Goal: Navigation & Orientation: Find specific page/section

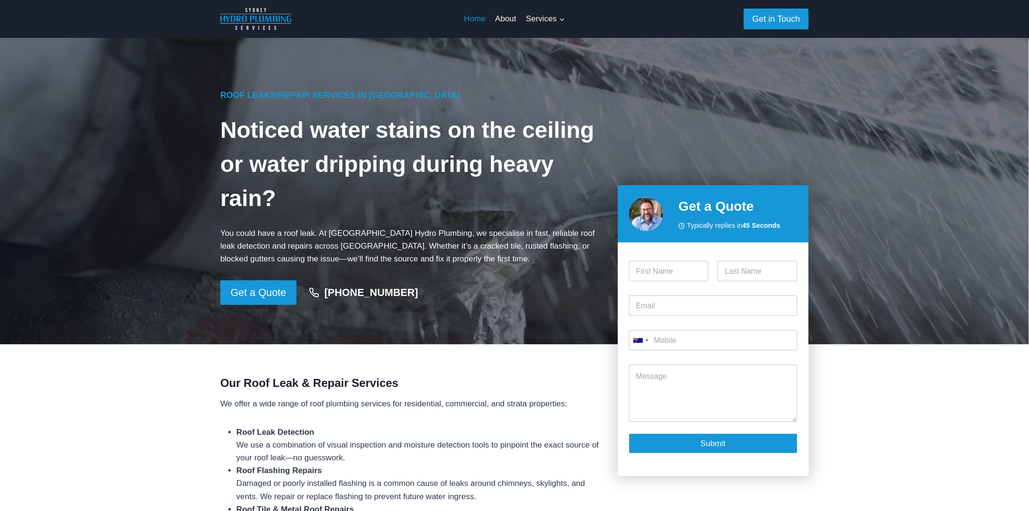
click at [478, 20] on link "Home" at bounding box center [474, 19] width 31 height 23
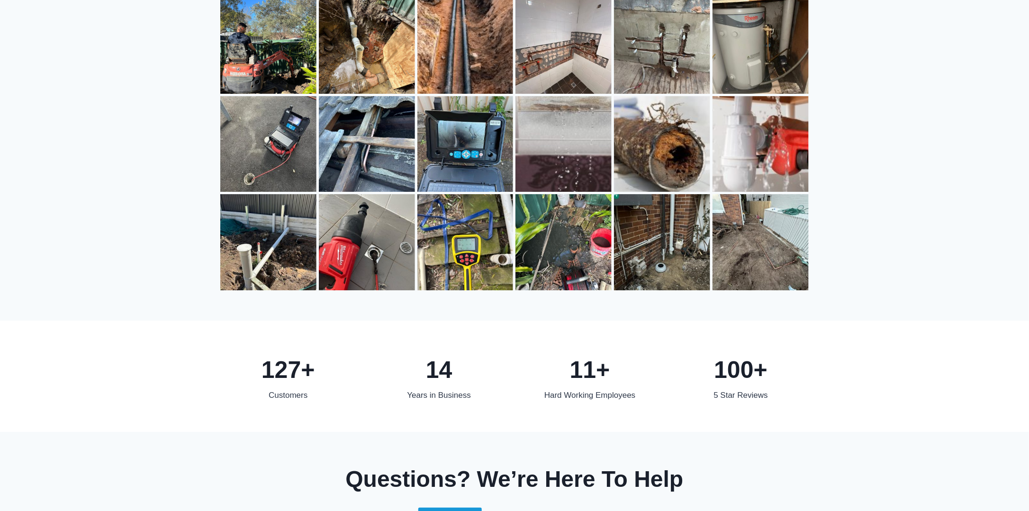
scroll to position [1526, 0]
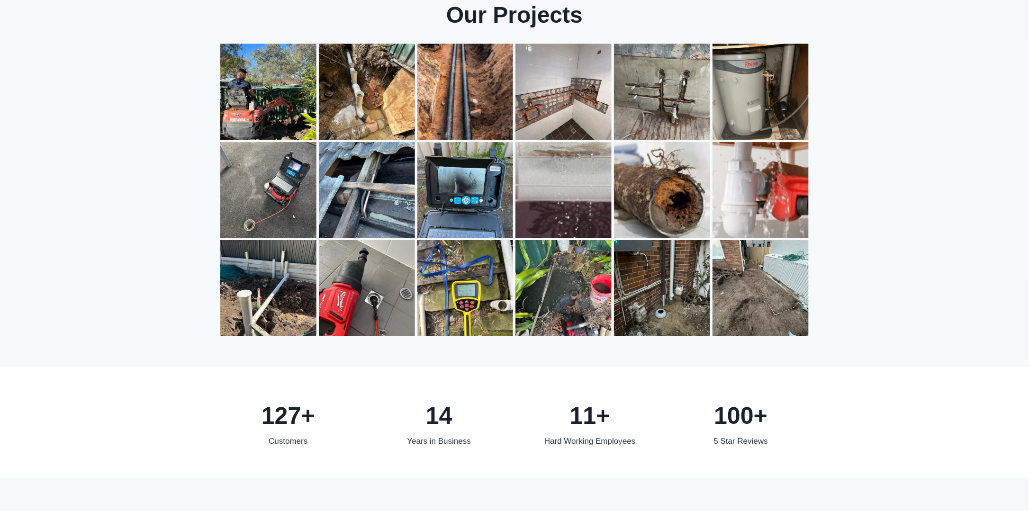
click at [744, 404] on div "100+" at bounding box center [741, 416] width 136 height 38
click at [750, 435] on div "5 Star Reviews" at bounding box center [741, 441] width 136 height 13
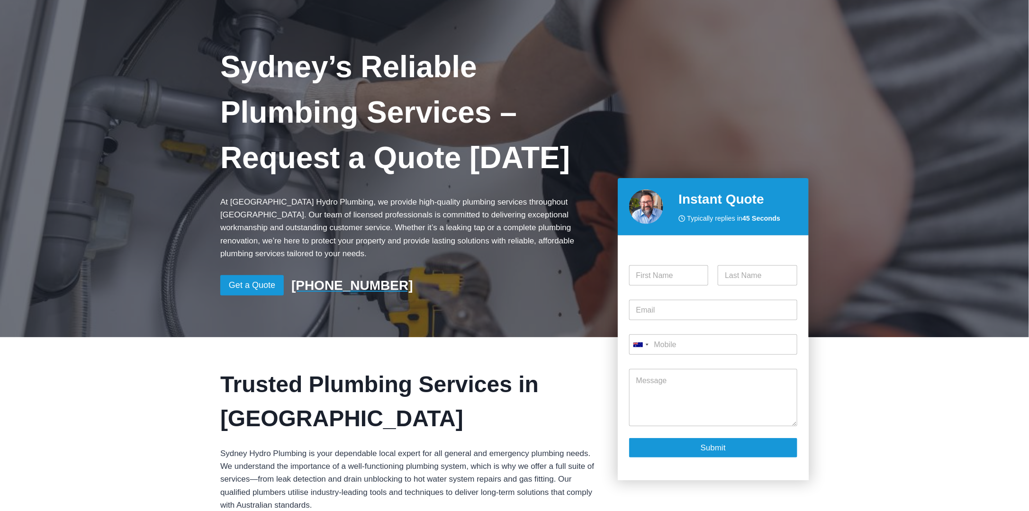
scroll to position [0, 0]
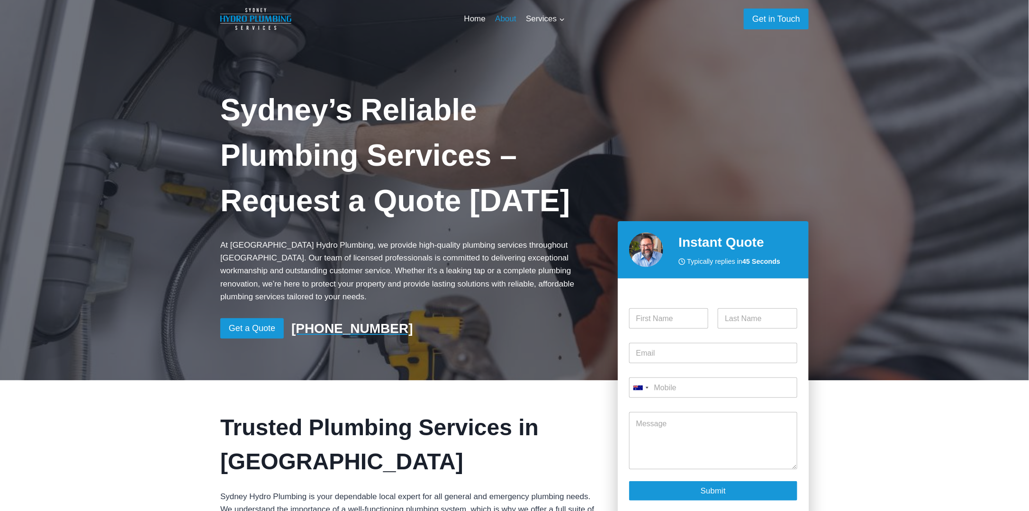
click at [504, 21] on link "About" at bounding box center [505, 19] width 31 height 23
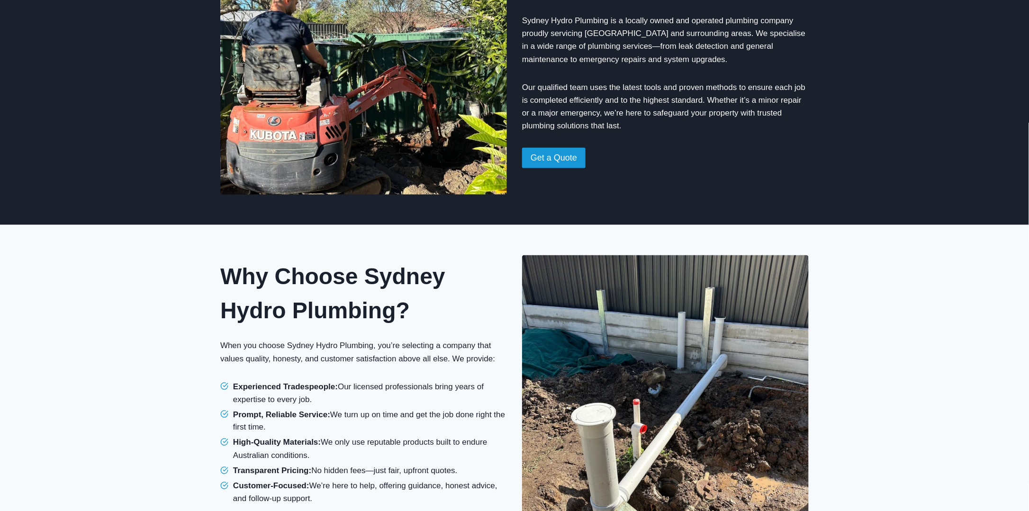
scroll to position [521, 0]
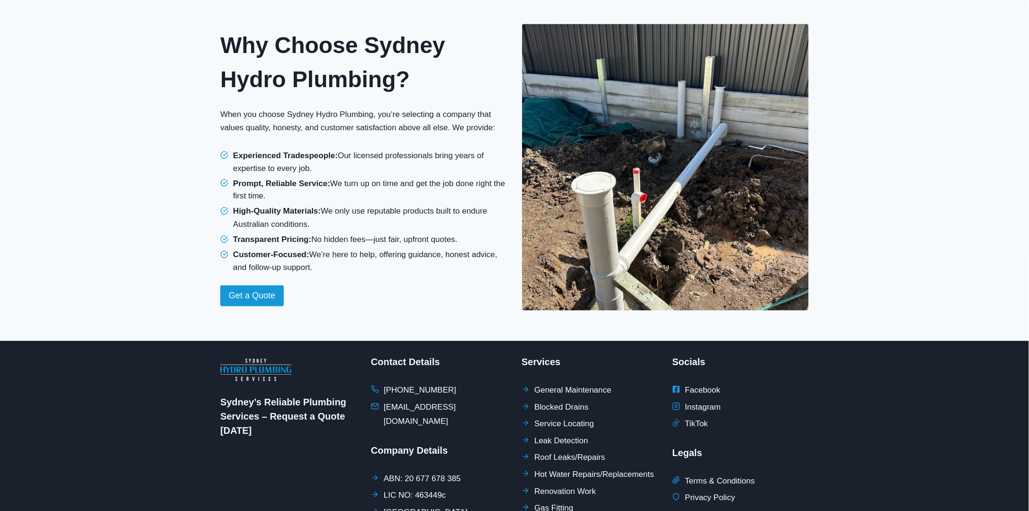
drag, startPoint x: 842, startPoint y: 376, endPoint x: 817, endPoint y: 356, distance: 32.4
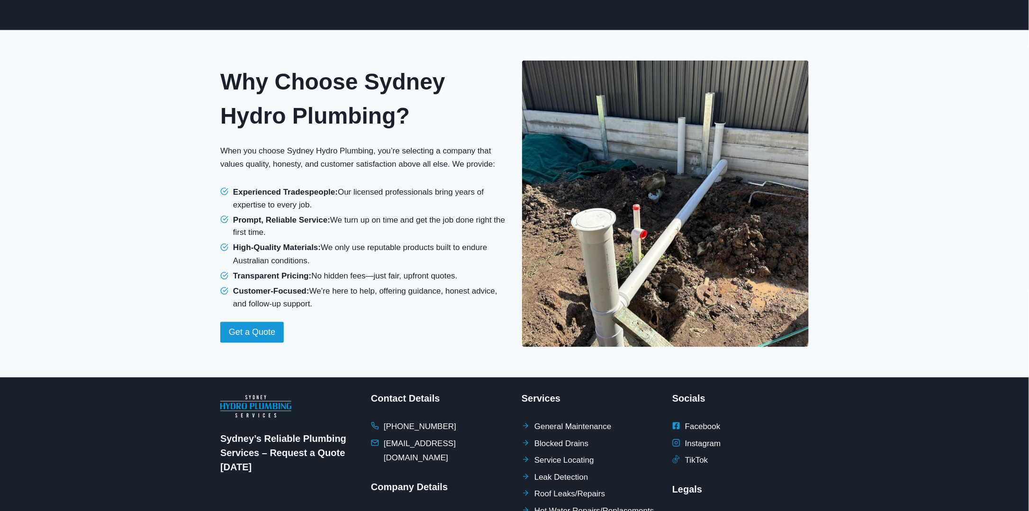
scroll to position [673, 0]
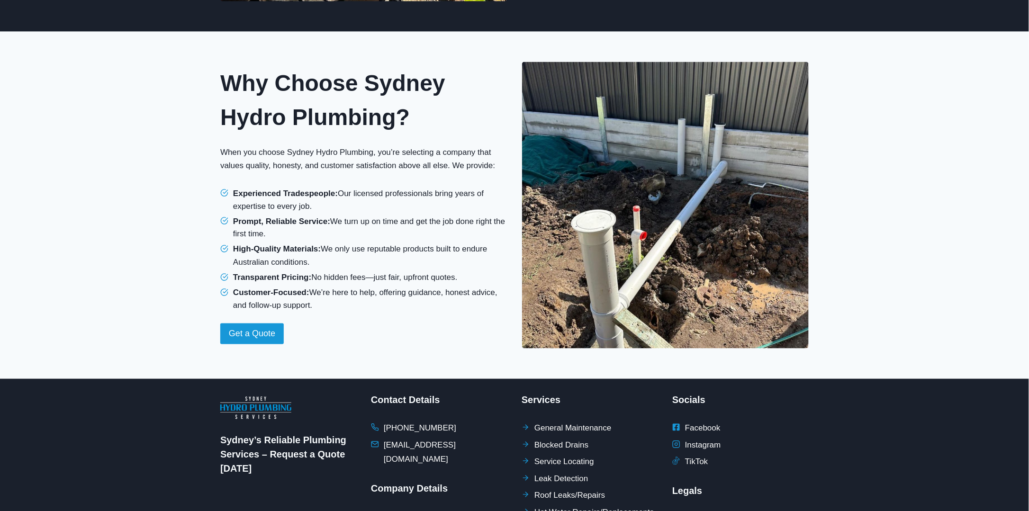
click at [816, 355] on div "Why Choose Sydney Hydro Plumbing? When you choose Sydney Hydro Plumbing, you’re…" at bounding box center [514, 205] width 611 height 347
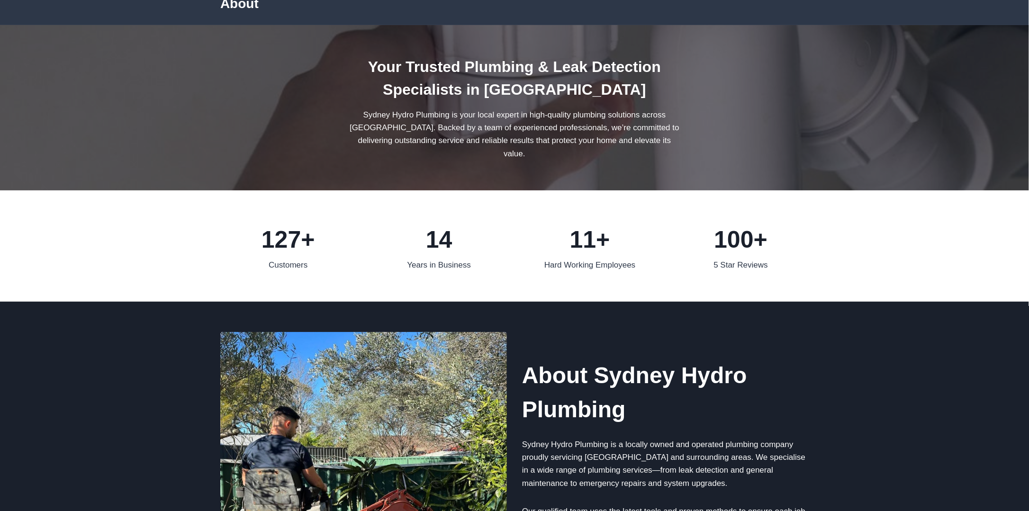
scroll to position [0, 0]
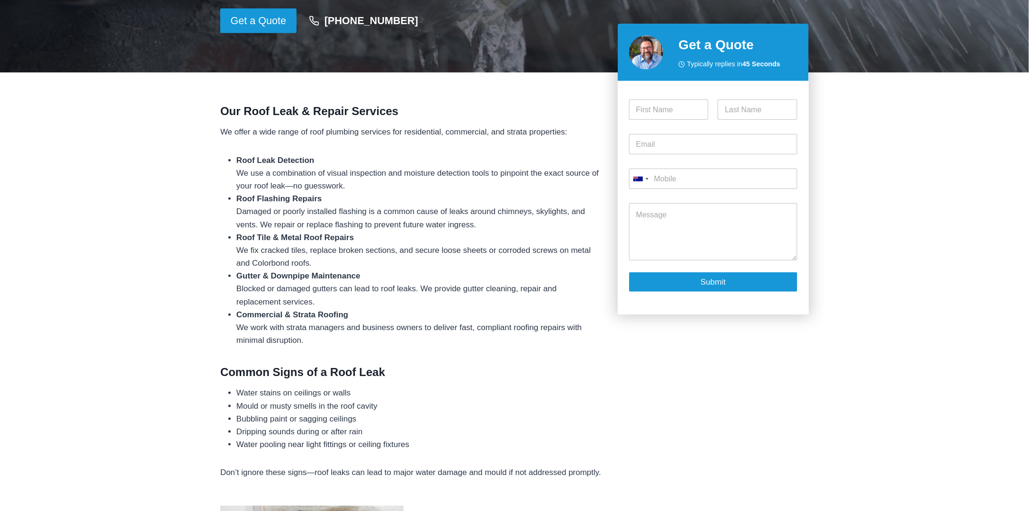
scroll to position [284, 0]
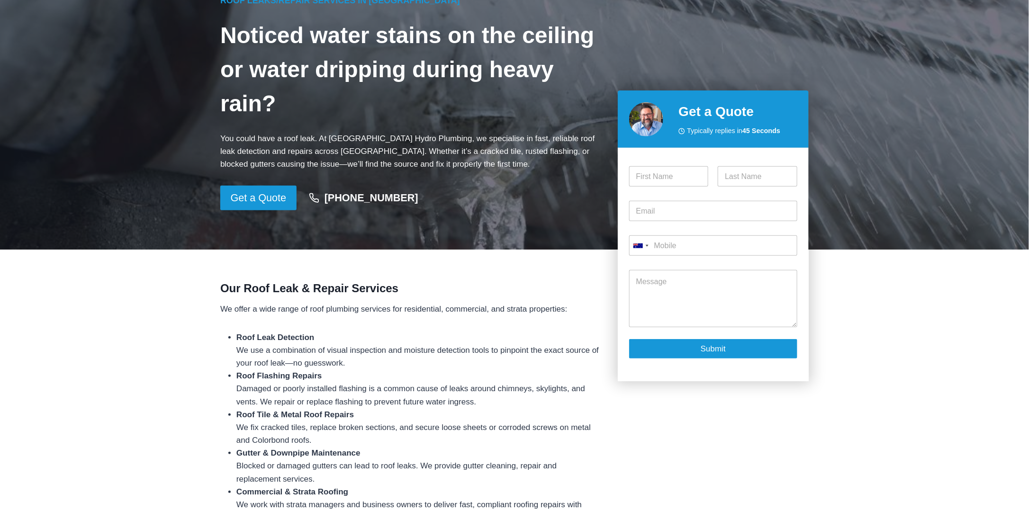
drag, startPoint x: 470, startPoint y: 313, endPoint x: 472, endPoint y: 308, distance: 5.7
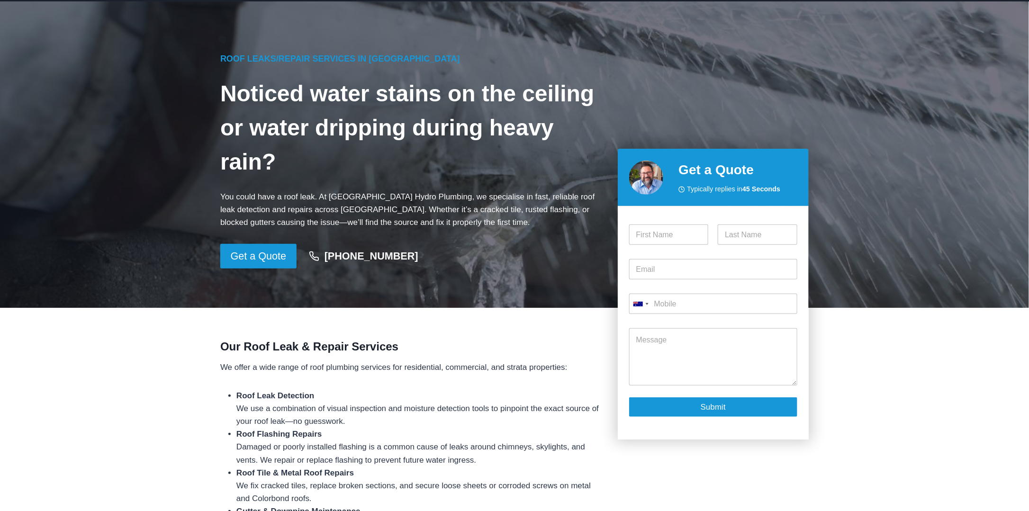
scroll to position [0, 0]
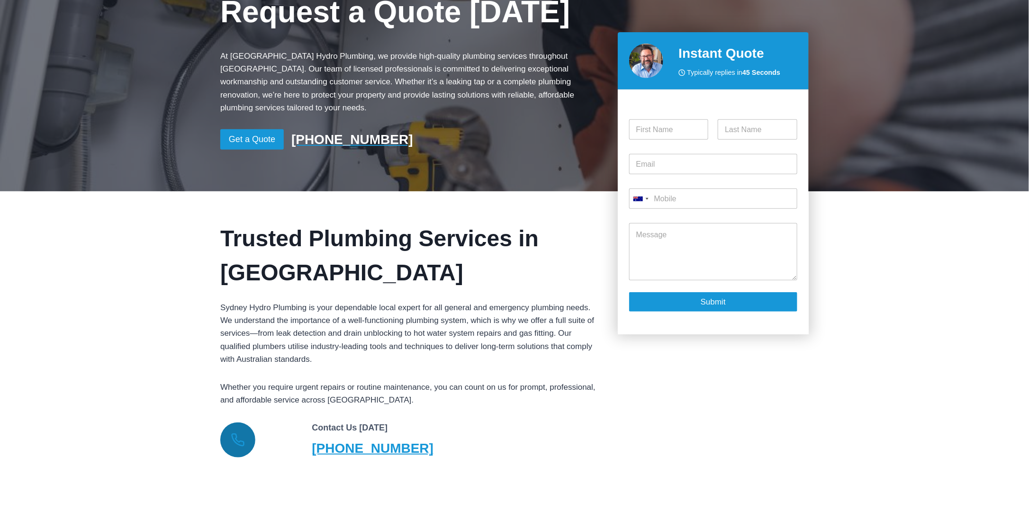
scroll to position [190, 0]
